Goal: Task Accomplishment & Management: Complete application form

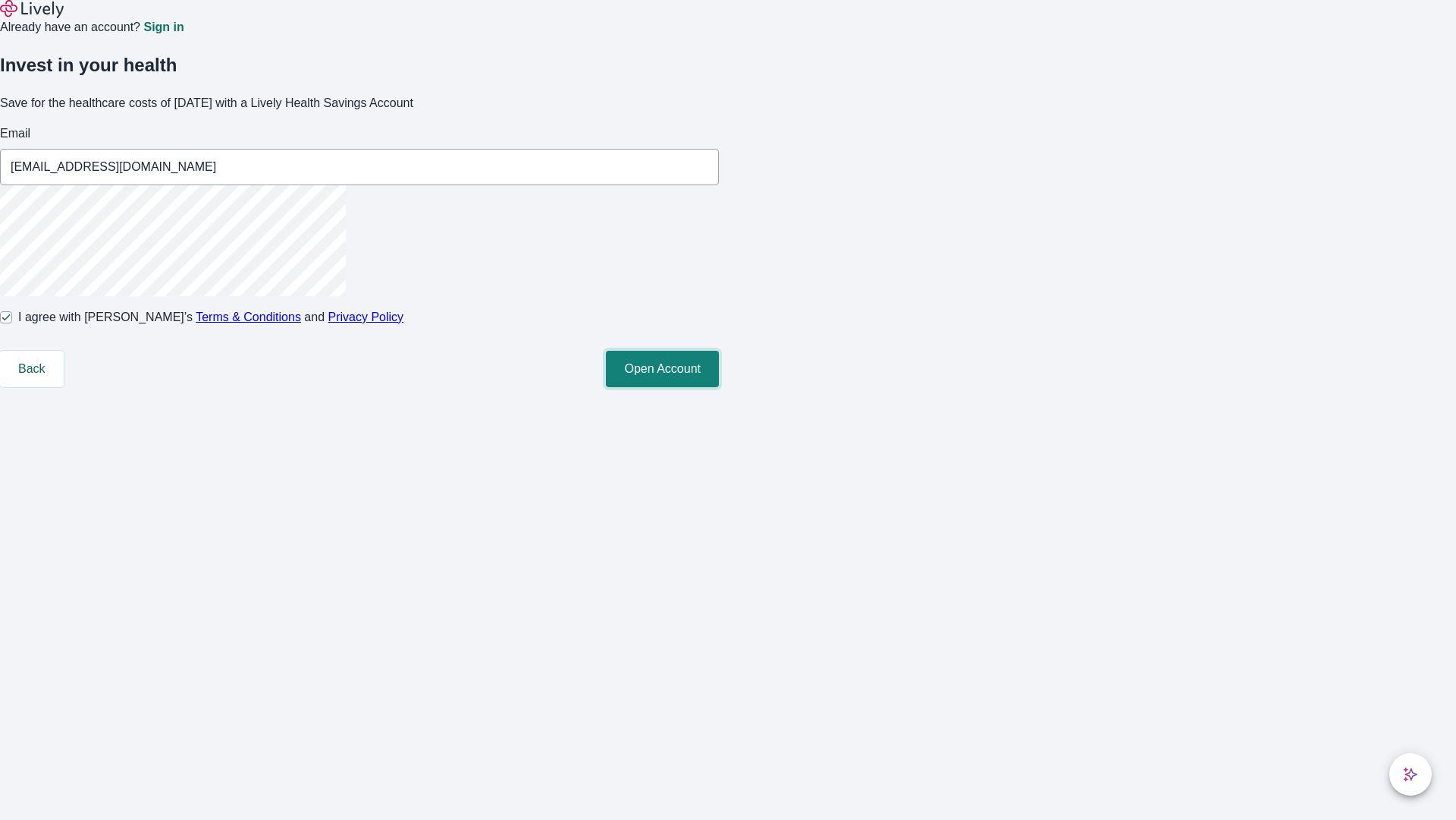
click at [719, 387] on button "Open Account" at bounding box center [662, 369] width 113 height 36
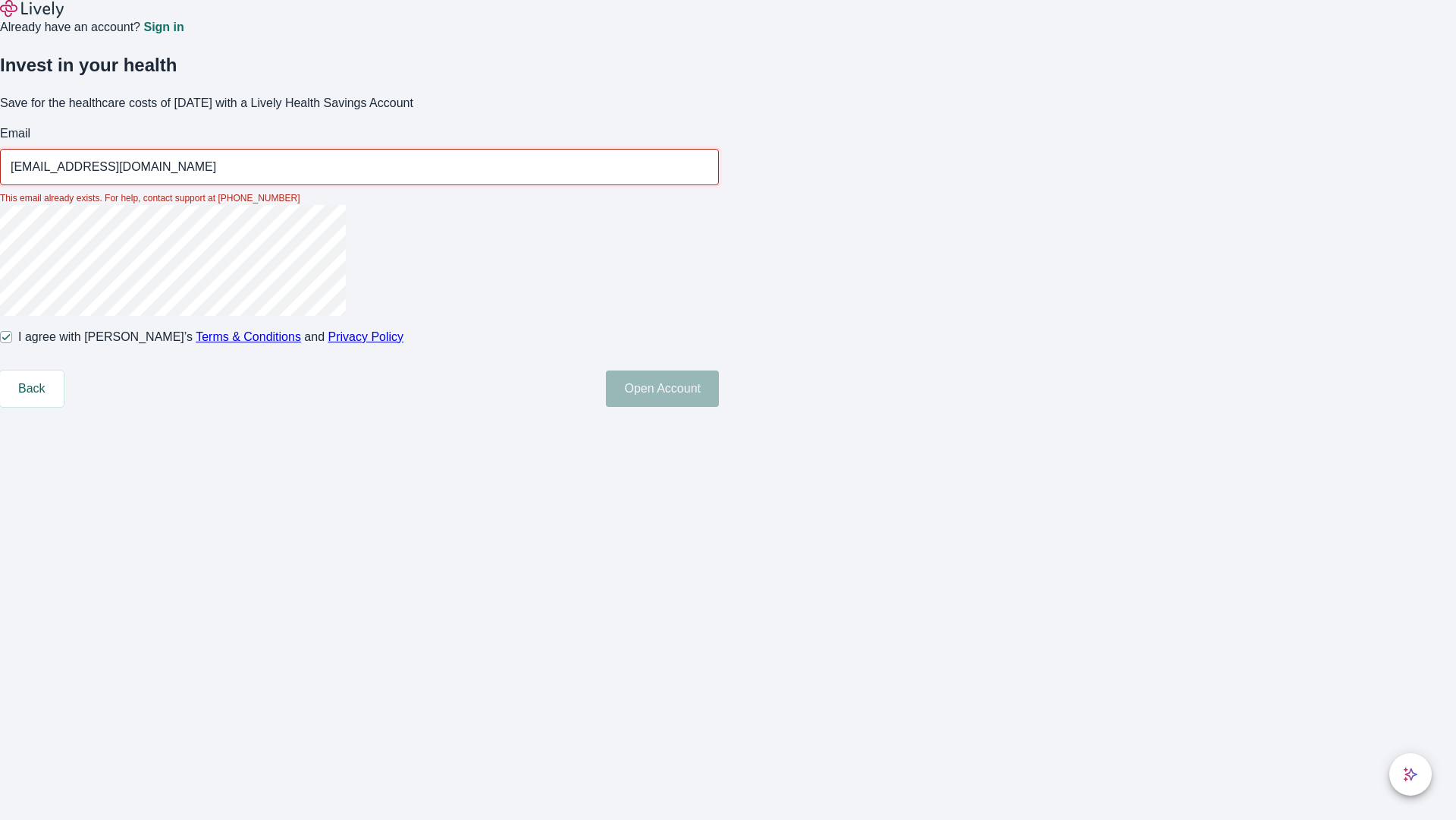
type input "[EMAIL_ADDRESS][DOMAIN_NAME]"
click at [12, 343] on input "I agree with Lively’s Terms & Conditions and Privacy Policy" at bounding box center [6, 337] width 12 height 12
checkbox input "false"
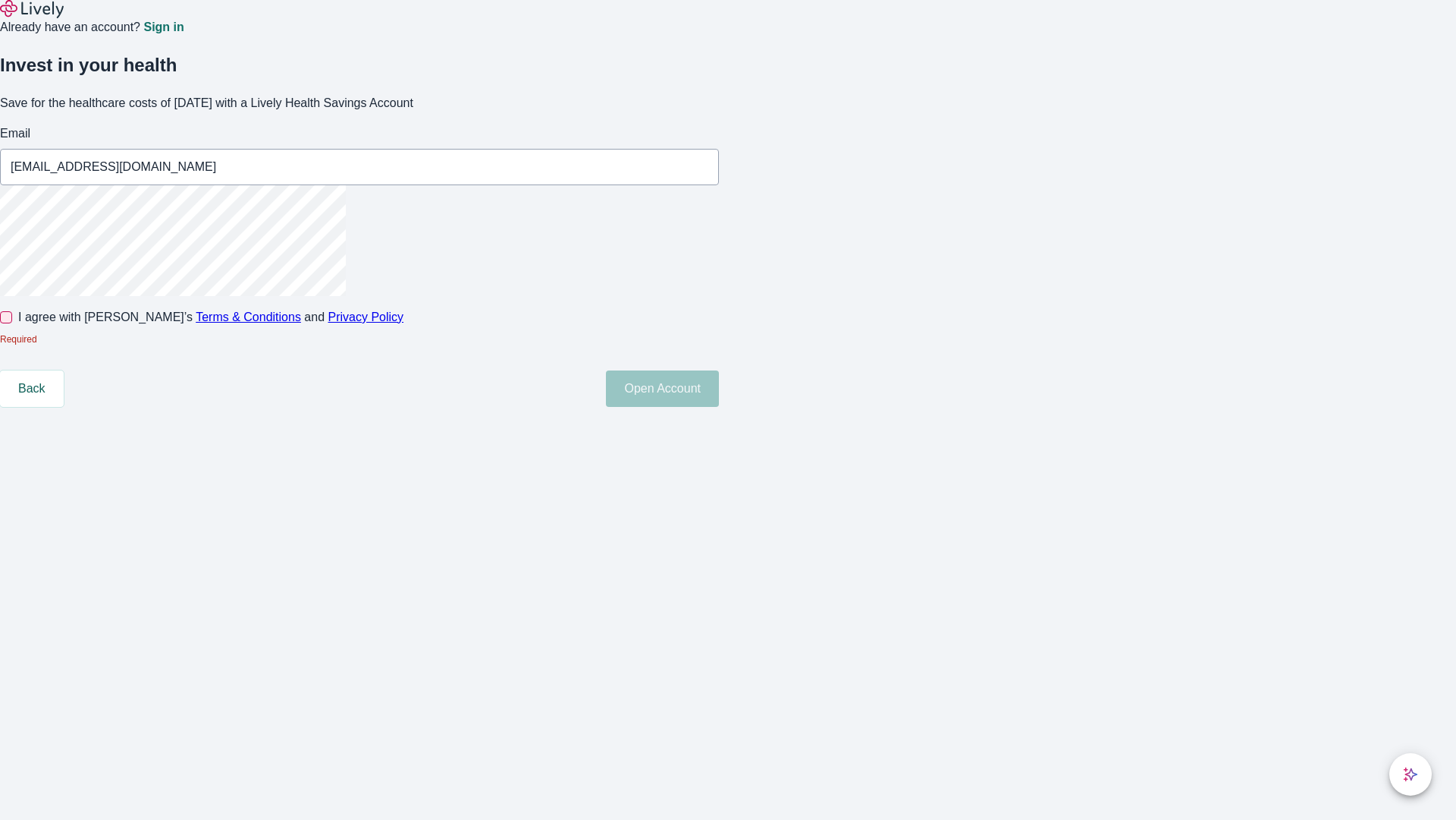
type input "[EMAIL_ADDRESS][DOMAIN_NAME]"
click at [12, 323] on input "I agree with Lively’s Terms & Conditions and Privacy Policy" at bounding box center [6, 317] width 12 height 12
checkbox input "true"
click at [719, 387] on button "Open Account" at bounding box center [662, 369] width 113 height 36
